Goal: Task Accomplishment & Management: Complete application form

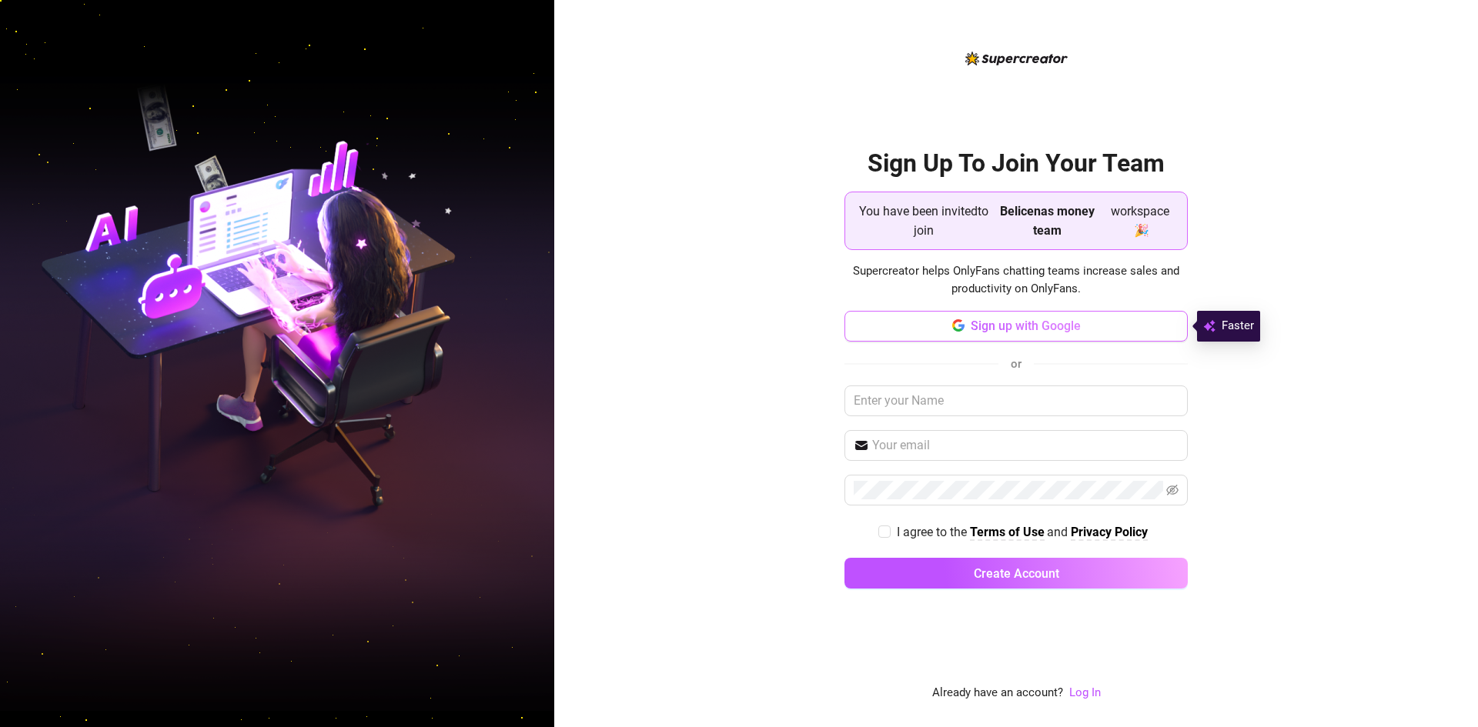
click at [1041, 322] on span "Sign up with Google" at bounding box center [1025, 326] width 110 height 15
